Goal: Information Seeking & Learning: Find specific fact

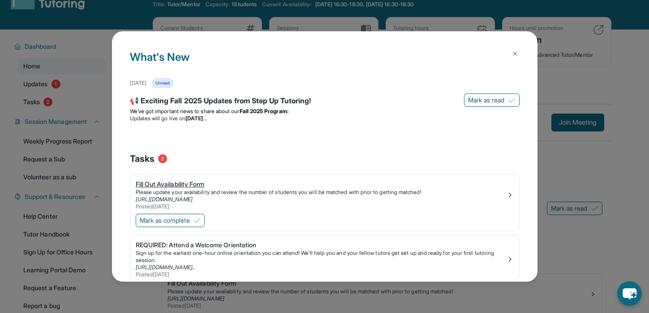
click at [484, 194] on div "Please update your availability and review the number of students you will be m…" at bounding box center [321, 192] width 371 height 7
click at [519, 52] on button at bounding box center [515, 54] width 18 height 18
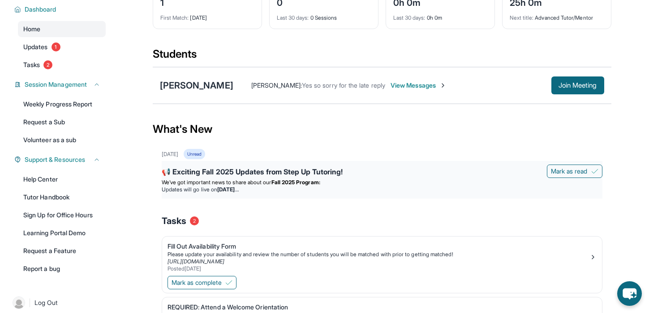
scroll to position [61, 0]
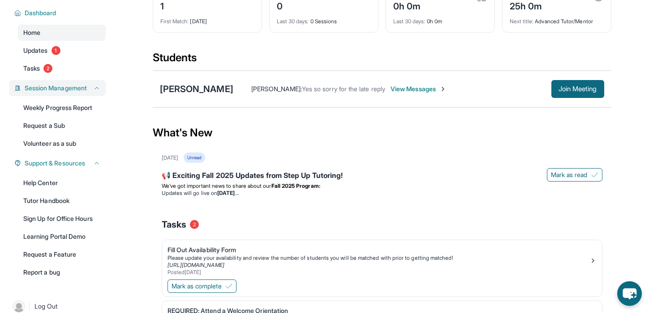
click at [74, 88] on span "Session Management" at bounding box center [56, 88] width 62 height 9
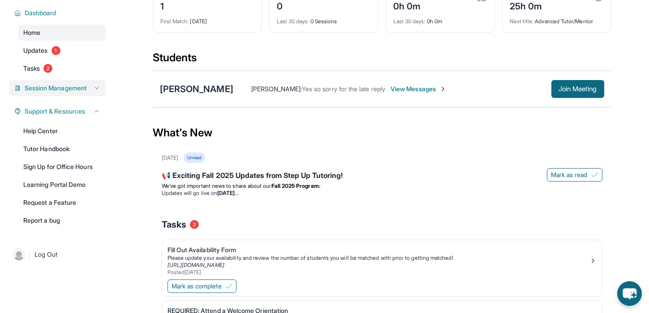
click at [74, 88] on span "Session Management" at bounding box center [56, 88] width 62 height 9
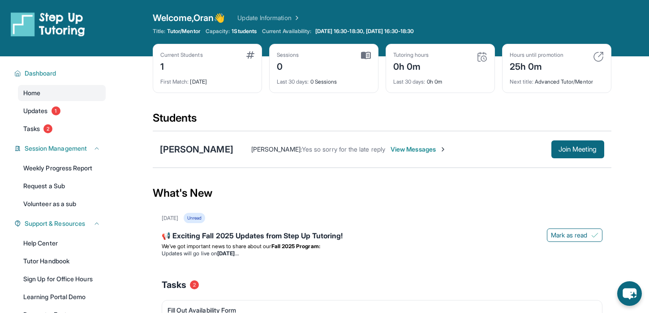
scroll to position [0, 0]
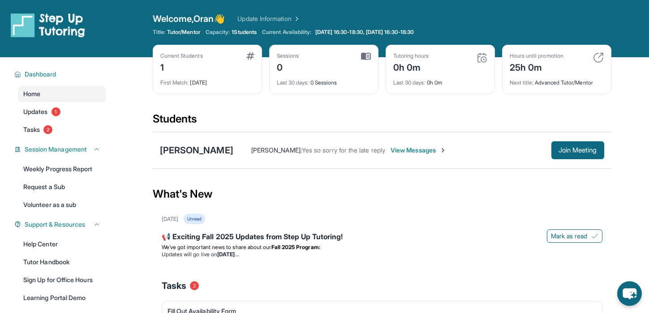
click at [419, 150] on span "View Messages" at bounding box center [418, 150] width 56 height 9
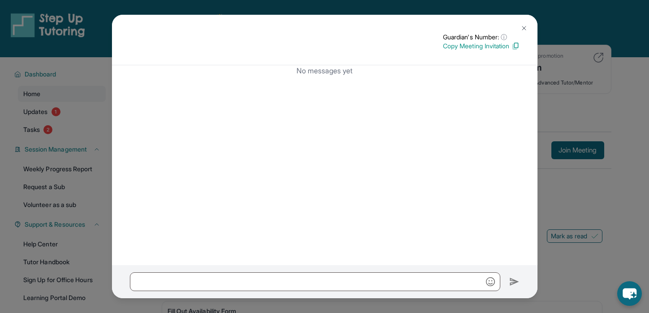
click at [524, 28] on img at bounding box center [523, 28] width 7 height 7
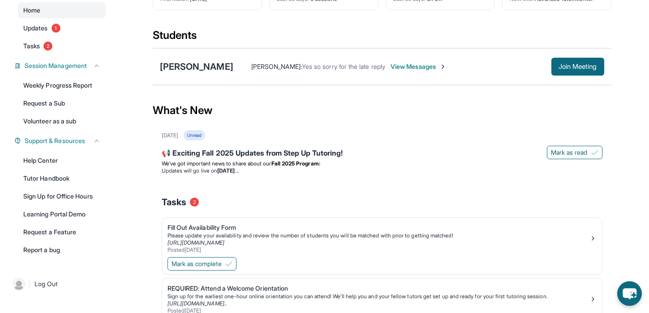
scroll to position [121, 0]
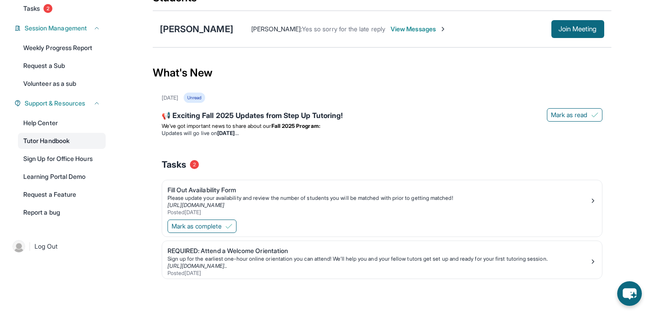
click at [73, 140] on link "Tutor Handbook" at bounding box center [62, 141] width 88 height 16
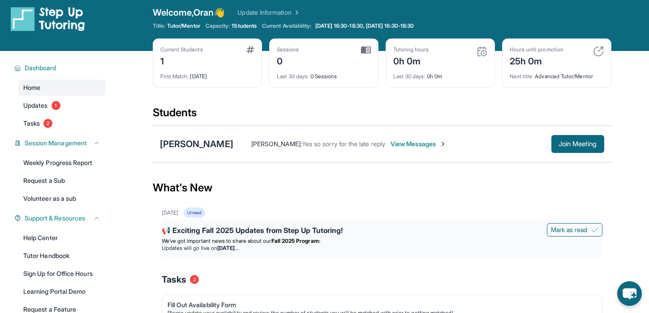
scroll to position [9, 0]
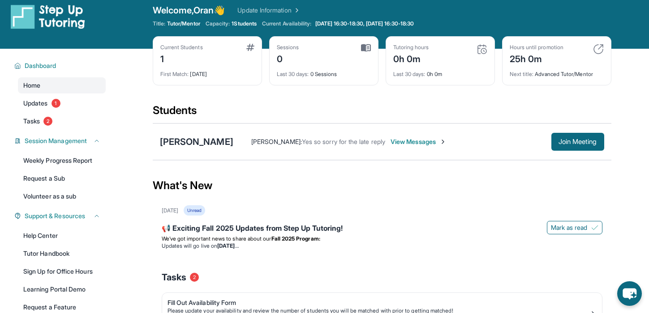
click at [409, 139] on span "View Messages" at bounding box center [418, 141] width 56 height 9
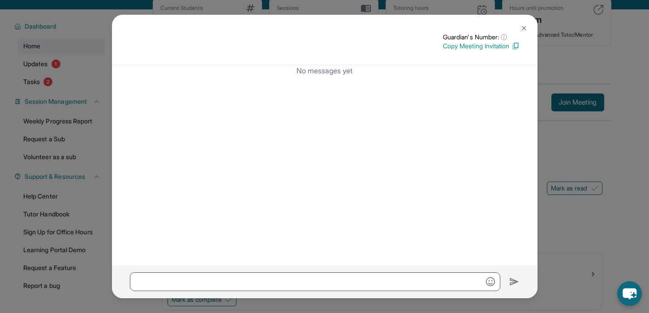
scroll to position [62, 0]
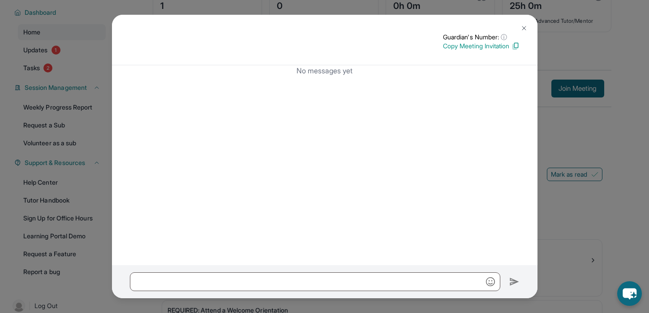
click at [522, 27] on img at bounding box center [523, 28] width 7 height 7
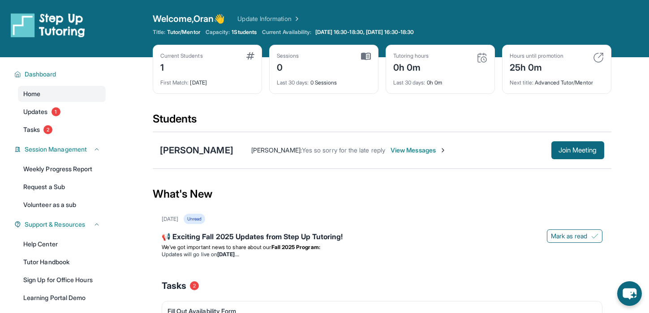
scroll to position [0, 0]
click at [218, 153] on div "[PERSON_NAME]" at bounding box center [196, 150] width 73 height 13
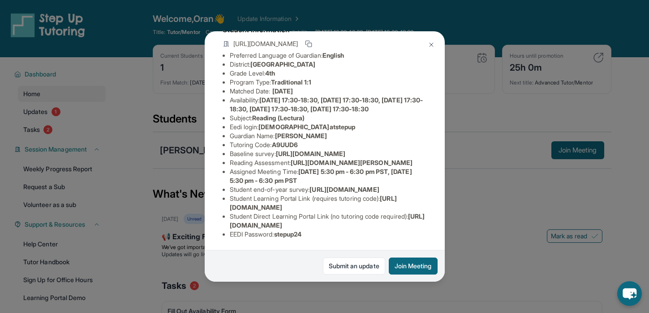
scroll to position [96, 321]
drag, startPoint x: 228, startPoint y: 139, endPoint x: 379, endPoint y: 154, distance: 151.6
click at [379, 155] on ul "Preferred Language of Guardian: English District: [GEOGRAPHIC_DATA] Unified Sch…" at bounding box center [325, 145] width 204 height 188
copy span "[URL][DOMAIN_NAME]"
click at [349, 133] on div "[PERSON_NAME]-Vado Guardian: [PERSON_NAME] Student Information [URL][DOMAIN_NAM…" at bounding box center [325, 156] width 240 height 251
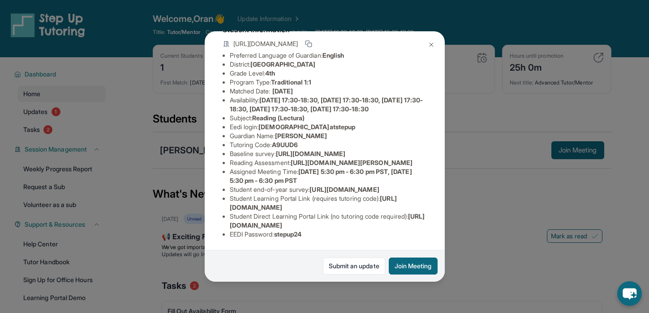
scroll to position [148, 6]
drag, startPoint x: 289, startPoint y: 113, endPoint x: 360, endPoint y: 117, distance: 71.3
click at [360, 158] on li "Reading Assessment : [URL][DOMAIN_NAME][PERSON_NAME]" at bounding box center [328, 162] width 197 height 9
copy span "[URL]"
click at [378, 185] on li "Student end-of-year survey : [URL][DOMAIN_NAME]" at bounding box center [328, 189] width 197 height 9
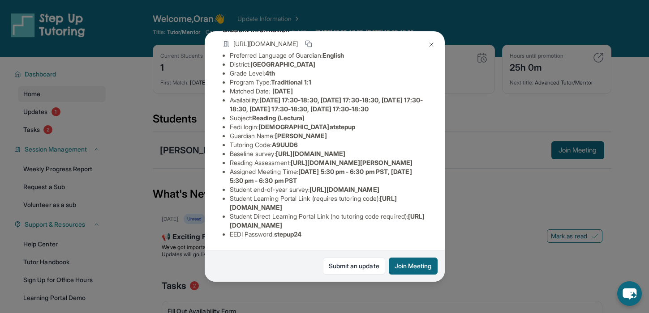
scroll to position [148, 153]
drag, startPoint x: 273, startPoint y: 114, endPoint x: 294, endPoint y: 122, distance: 22.5
click at [294, 122] on div "[PERSON_NAME]-Vado Guardian: [PERSON_NAME] Student Information [URL][DOMAIN_NAM…" at bounding box center [325, 156] width 240 height 251
copy span "[URL][DOMAIN_NAME]"
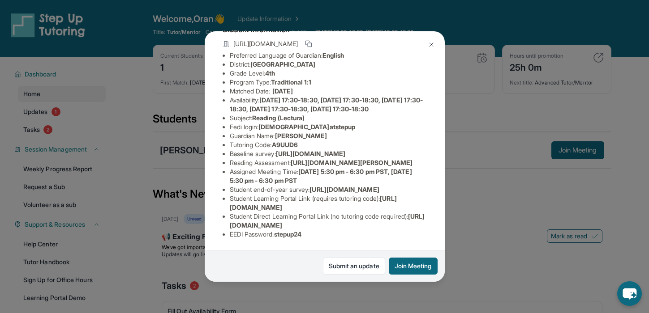
click at [385, 185] on li "Student end-of-year survey : [URL][DOMAIN_NAME]" at bounding box center [328, 189] width 197 height 9
click at [428, 41] on img at bounding box center [431, 44] width 7 height 7
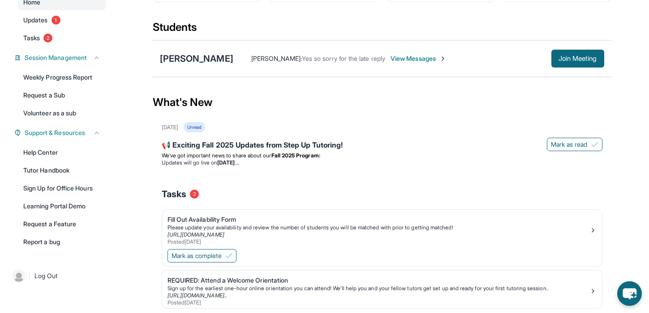
scroll to position [0, 0]
